Goal: Task Accomplishment & Management: Use online tool/utility

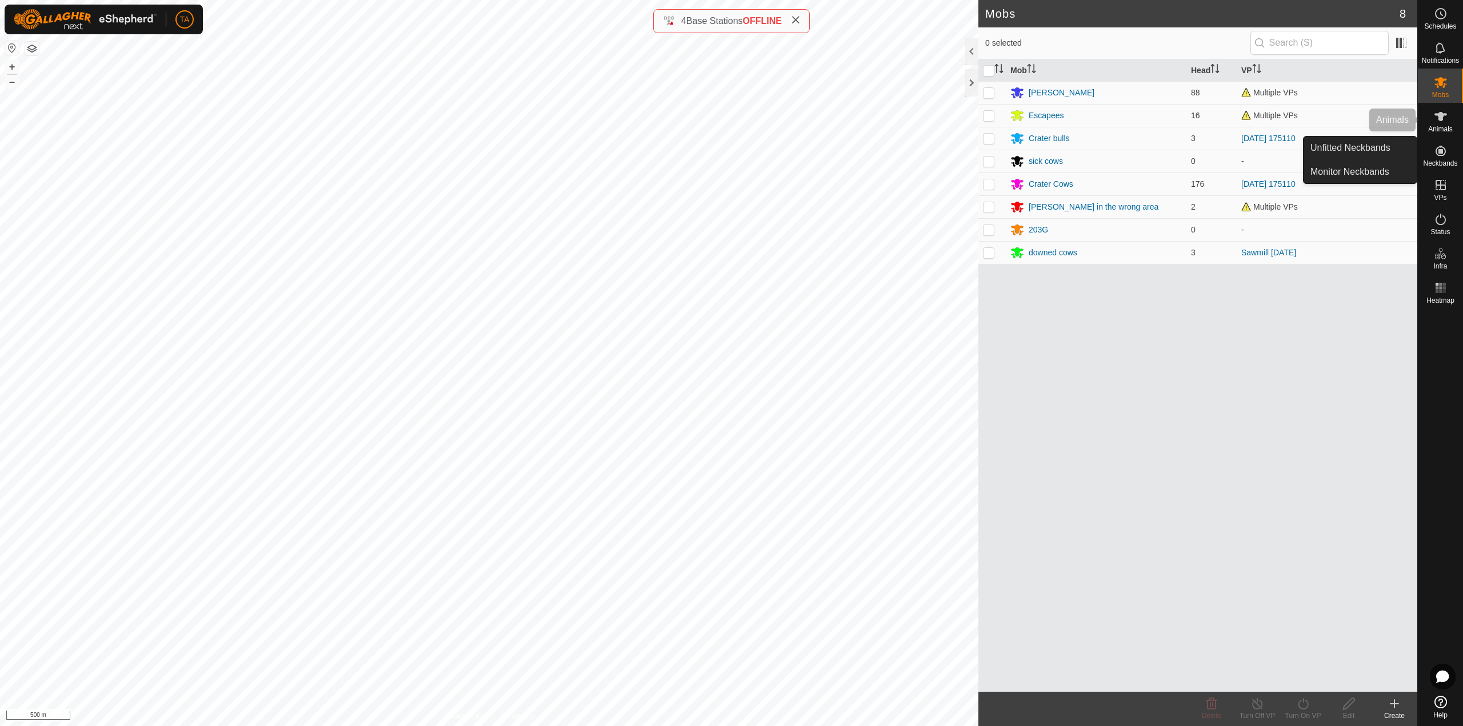
click at [1445, 129] on span "Animals" at bounding box center [1440, 129] width 25 height 7
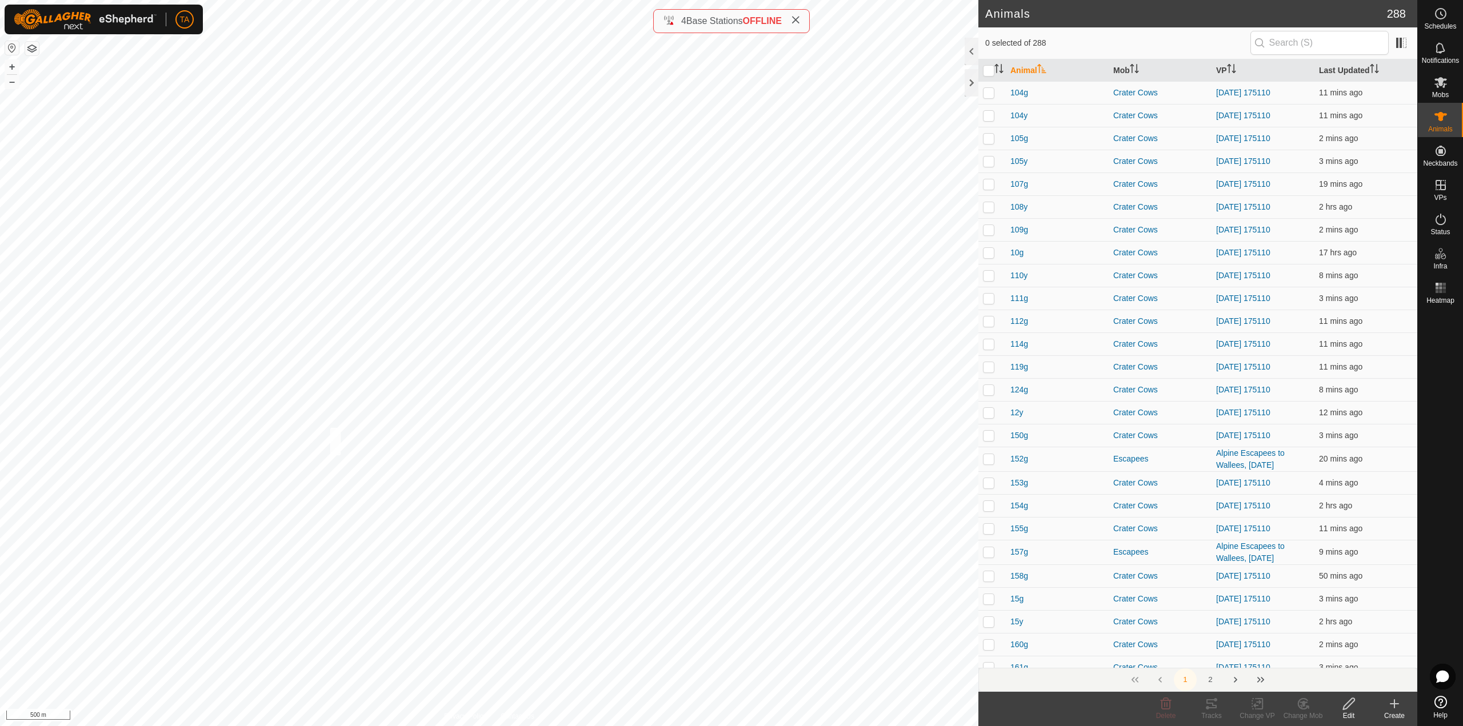
checkbox input "true"
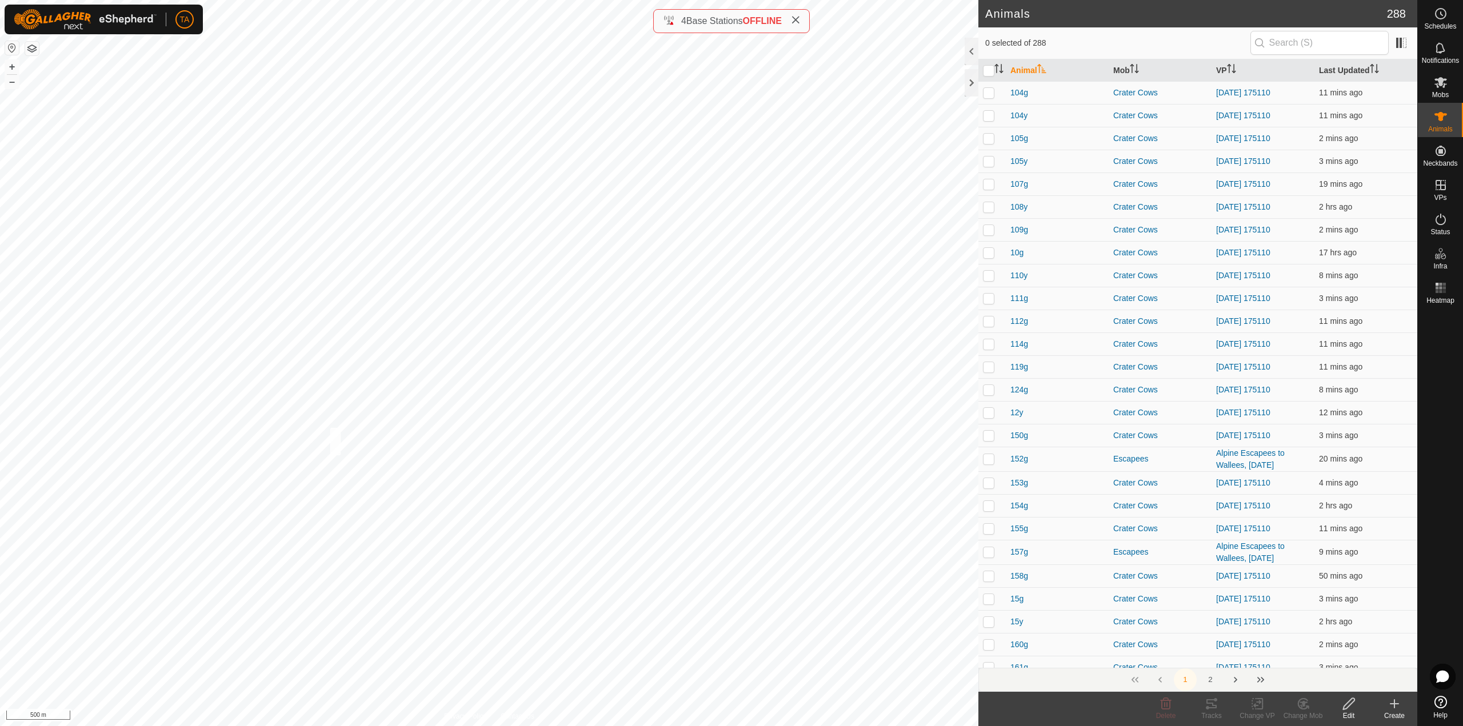
checkbox input "true"
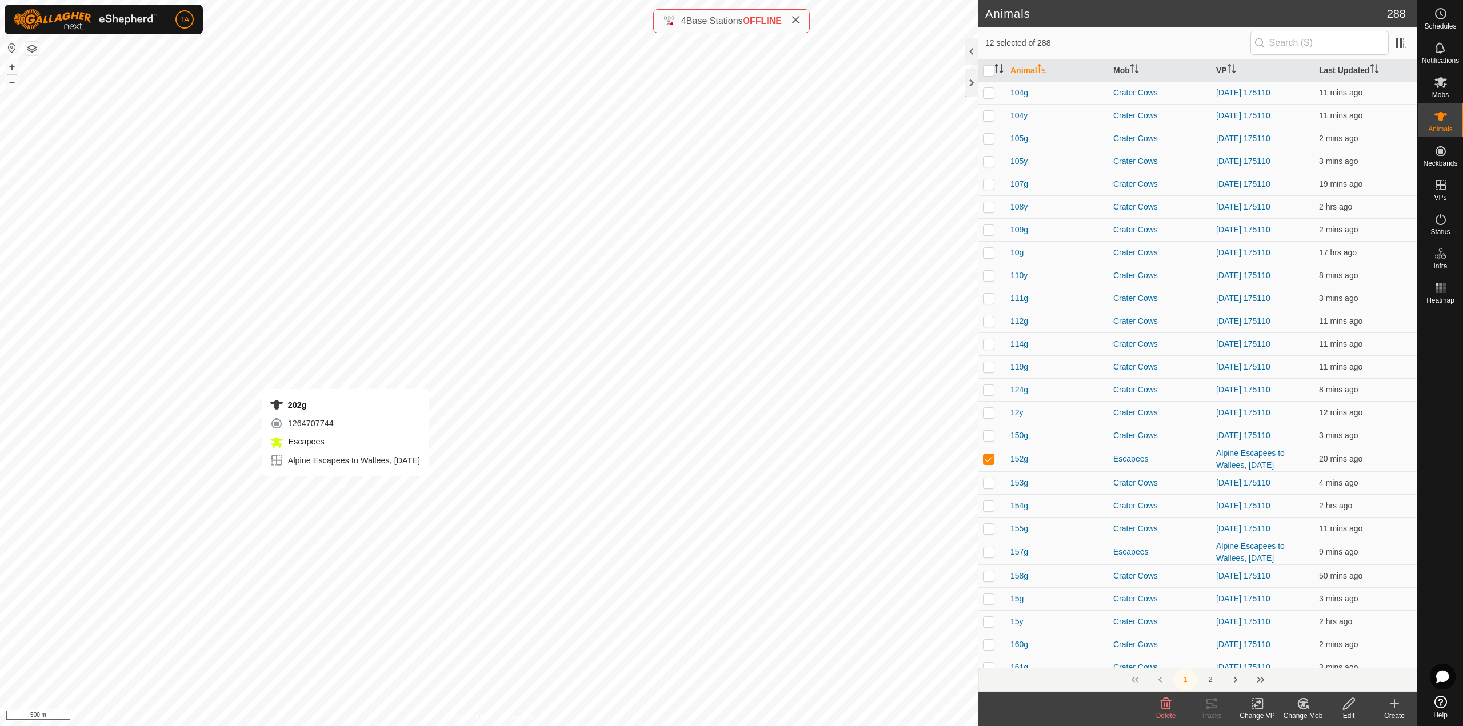
checkbox input "true"
drag, startPoint x: 1267, startPoint y: 717, endPoint x: 1261, endPoint y: 708, distance: 11.1
click at [1267, 717] on div "Change VP" at bounding box center [1258, 716] width 46 height 10
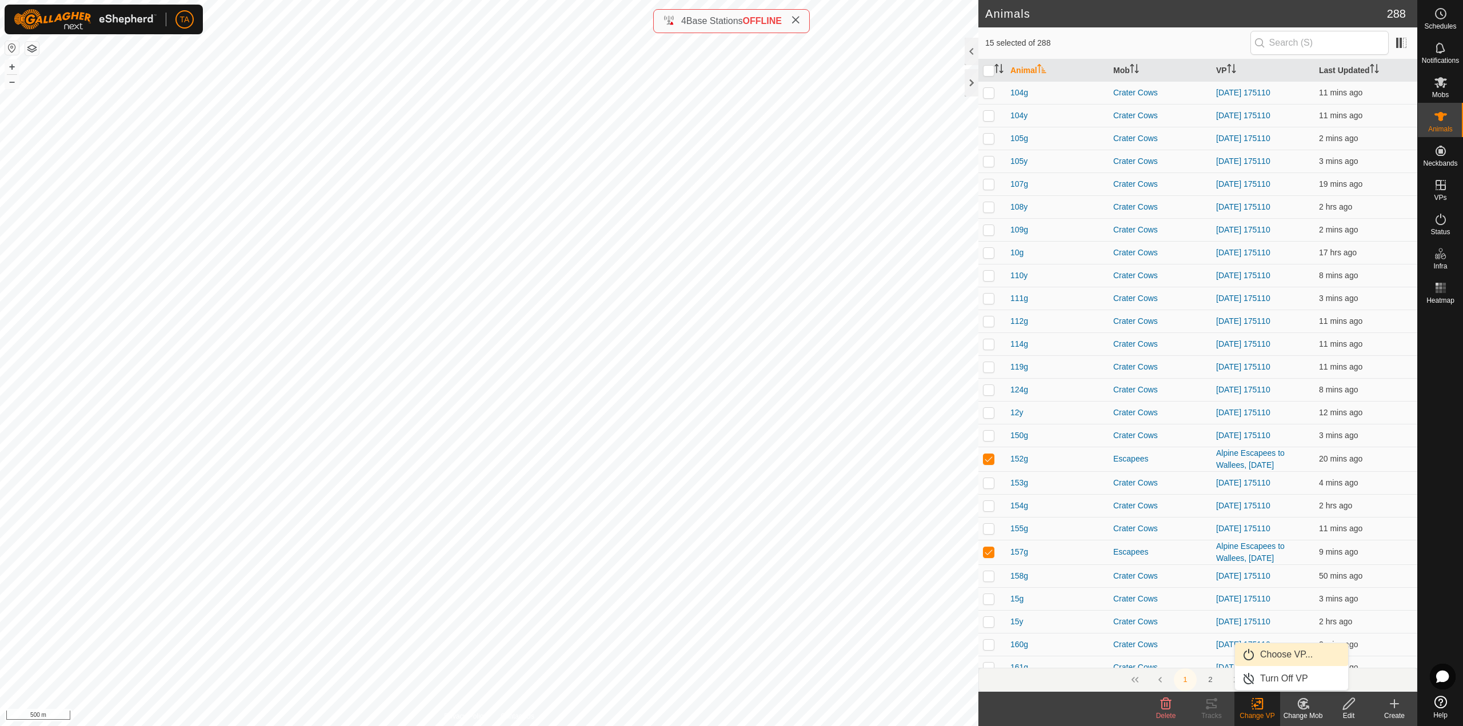
click at [1257, 657] on link "Choose VP..." at bounding box center [1291, 655] width 113 height 23
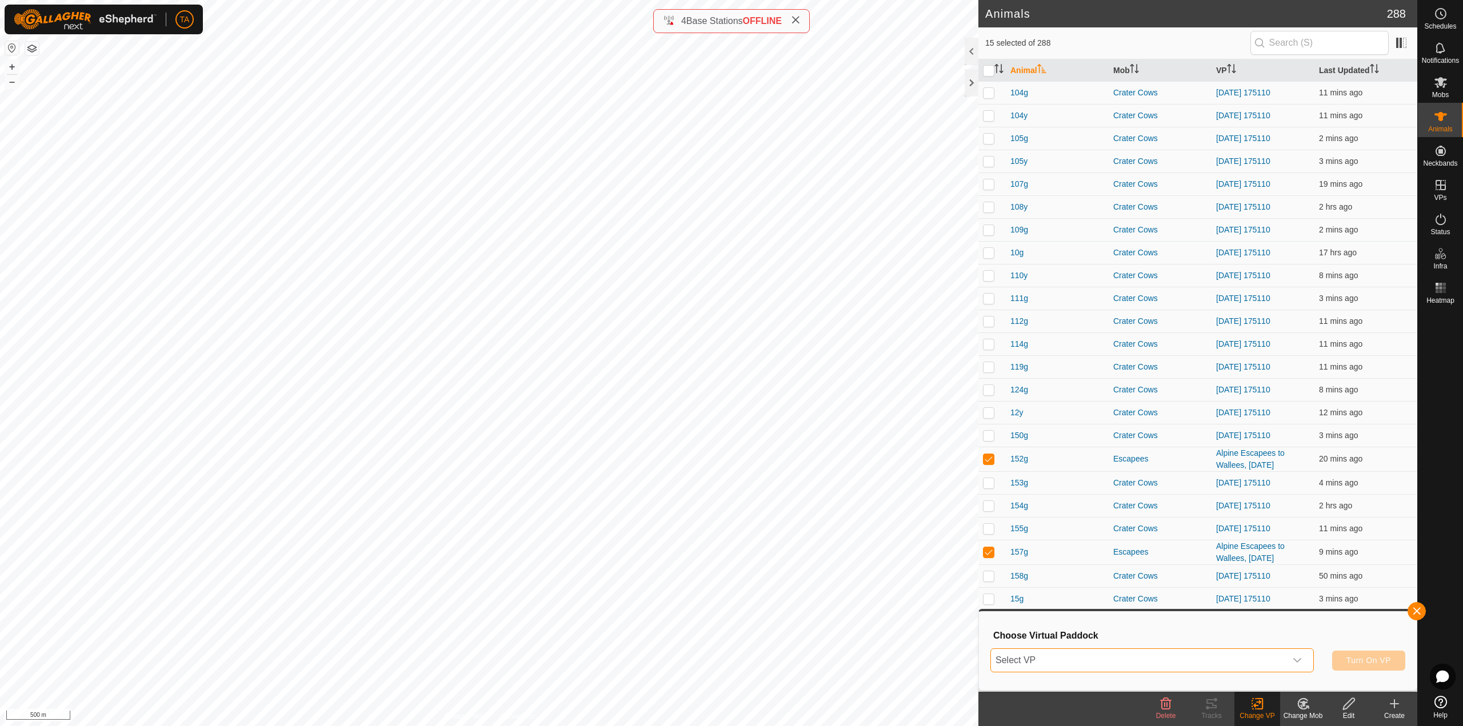
drag, startPoint x: 1232, startPoint y: 671, endPoint x: 1207, endPoint y: 666, distance: 25.0
click at [1231, 671] on span "Select VP" at bounding box center [1138, 660] width 295 height 23
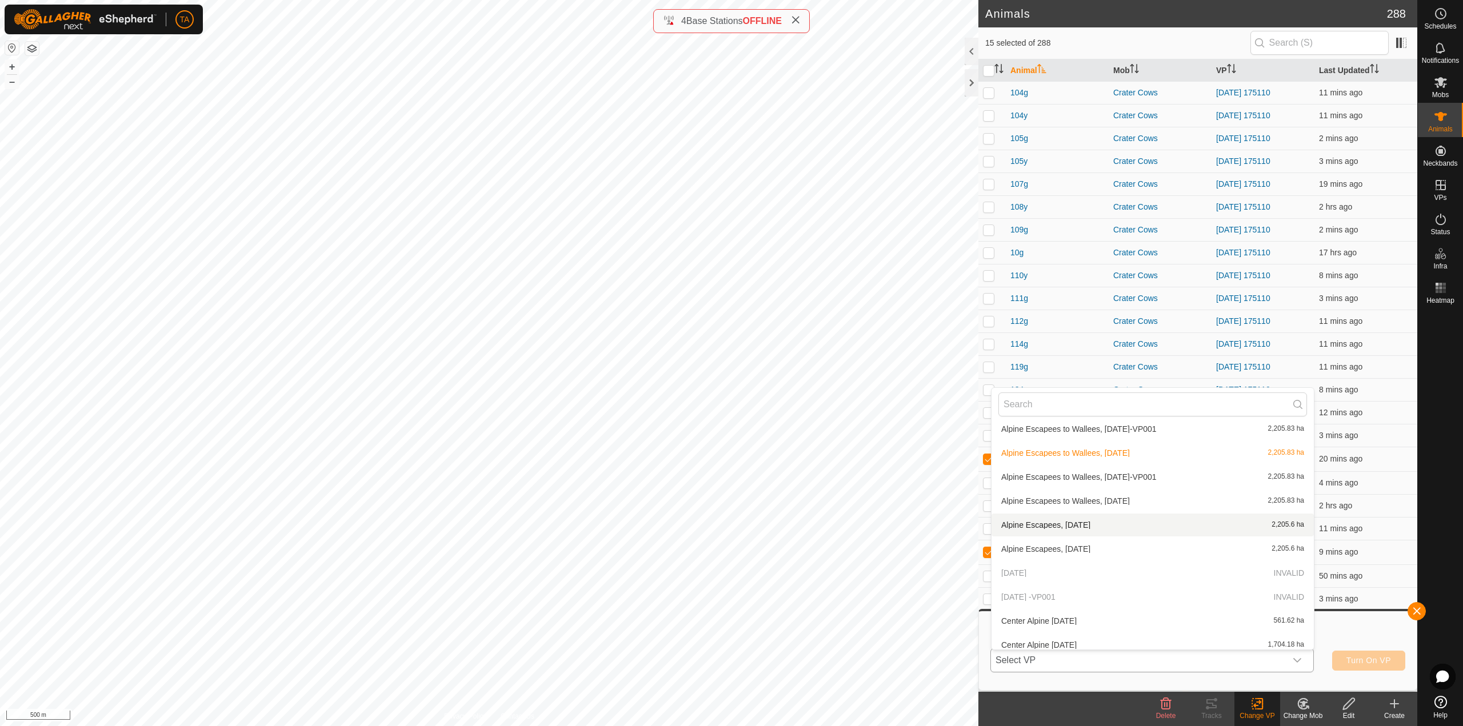
scroll to position [527, 0]
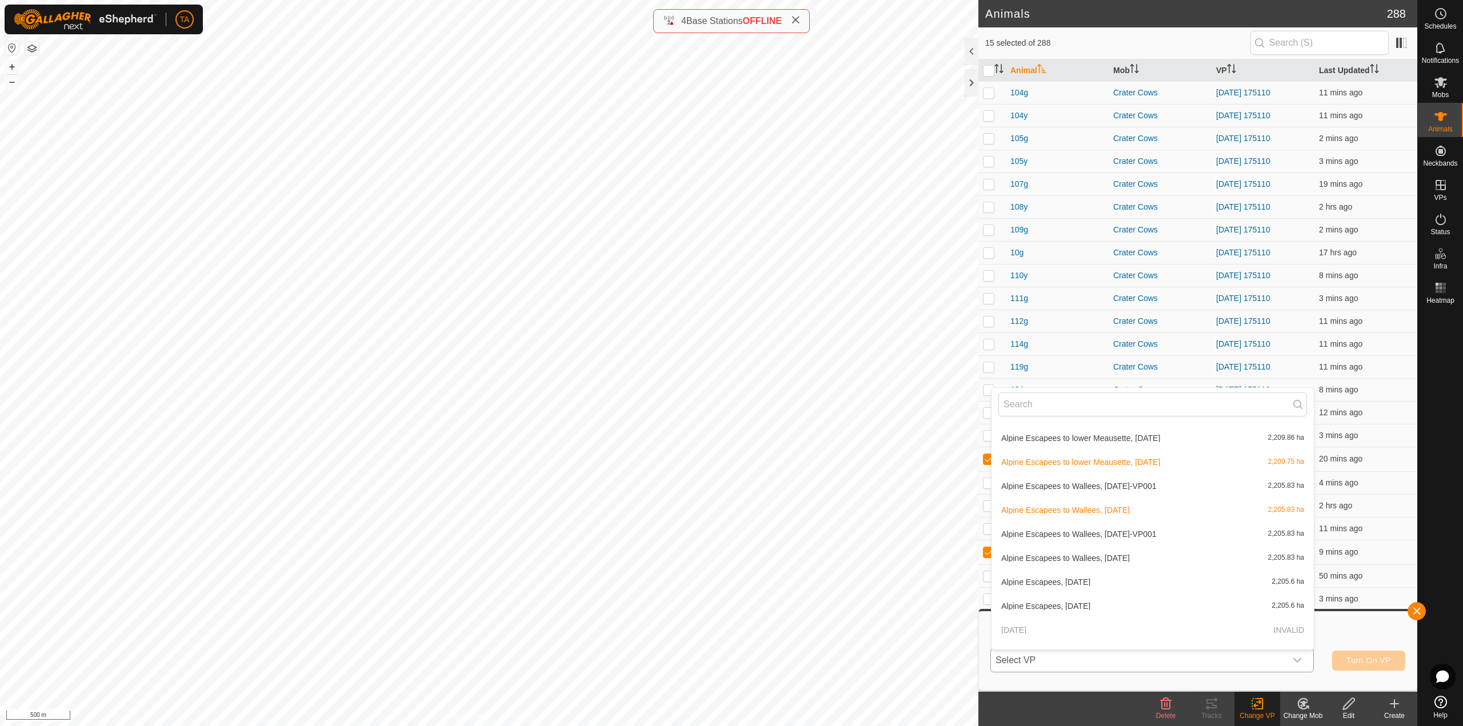
click at [1130, 505] on li "Alpine Escapees to Wallees, [DATE] 2,205.83 ha" at bounding box center [1153, 510] width 322 height 23
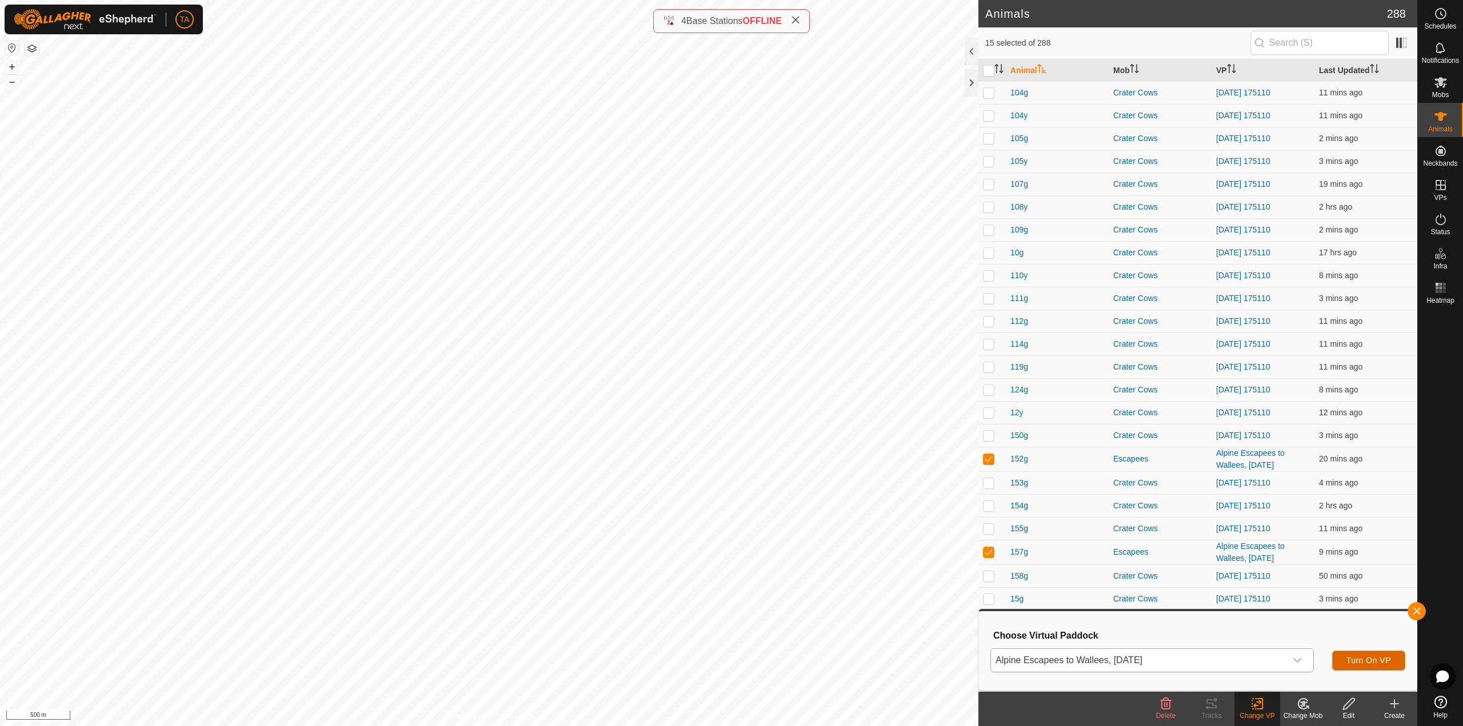
click at [1352, 670] on button "Turn On VP" at bounding box center [1368, 661] width 73 height 20
